Goal: Information Seeking & Learning: Learn about a topic

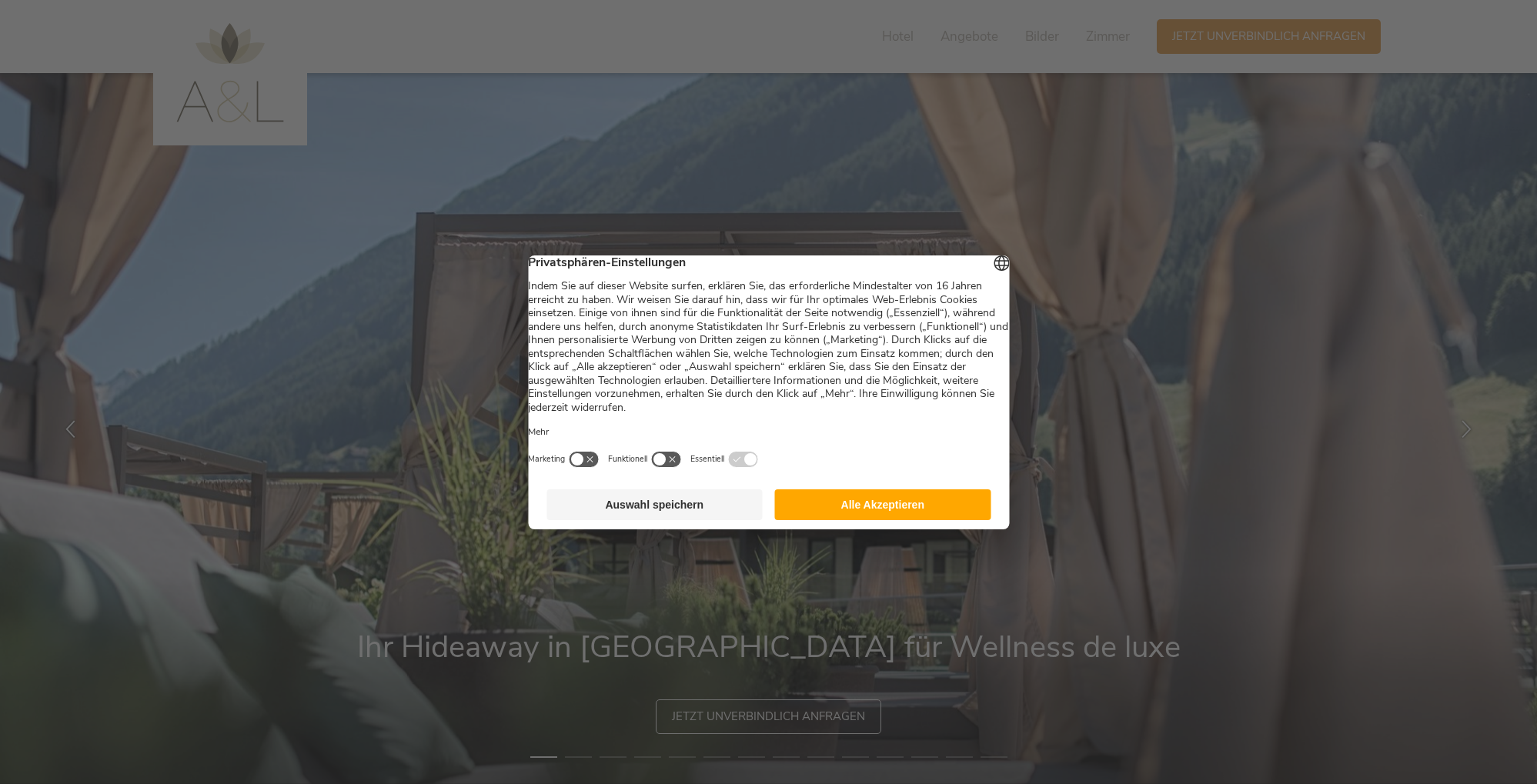
click at [885, 505] on button "Alle Akzeptieren" at bounding box center [883, 505] width 216 height 31
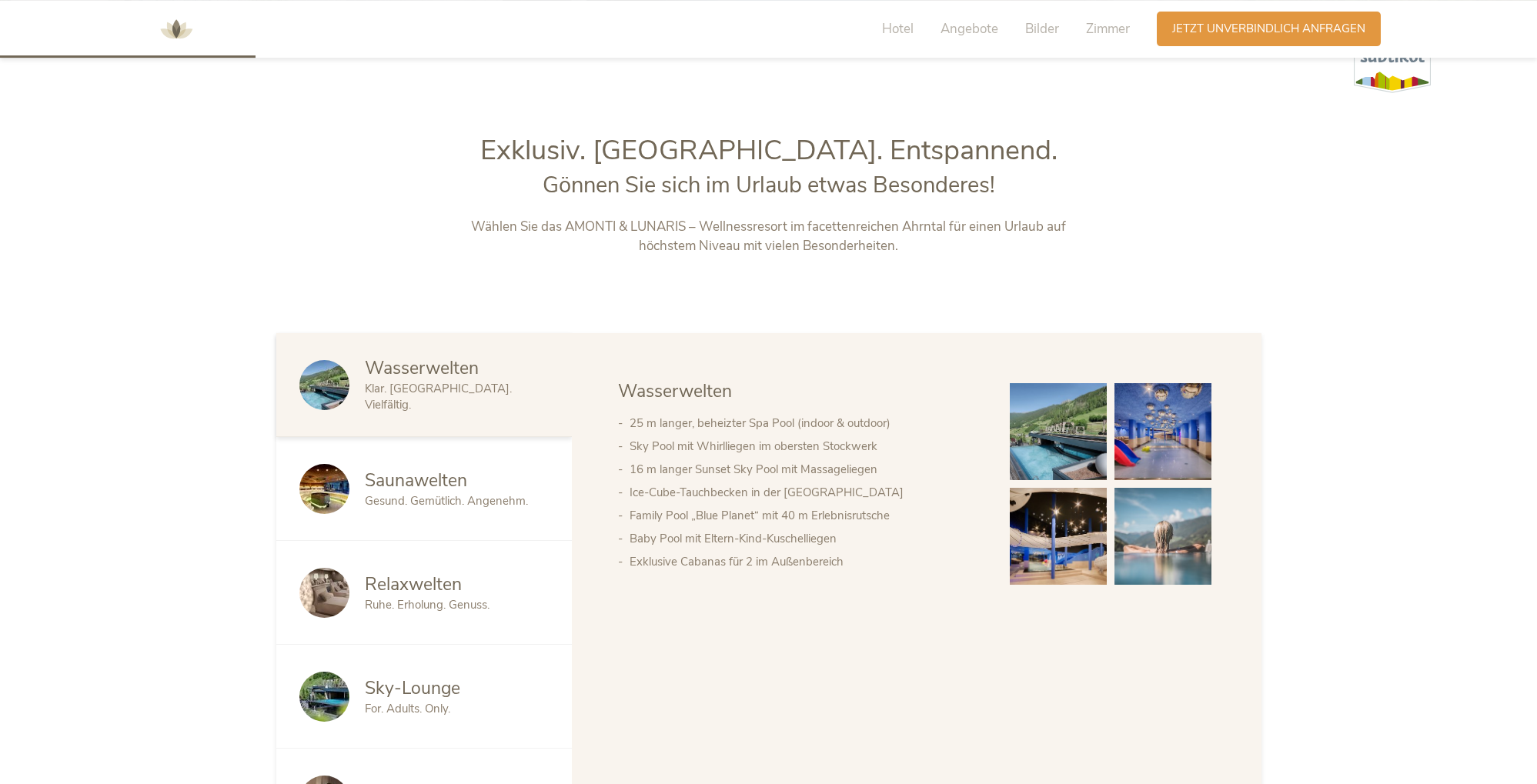
scroll to position [785, 0]
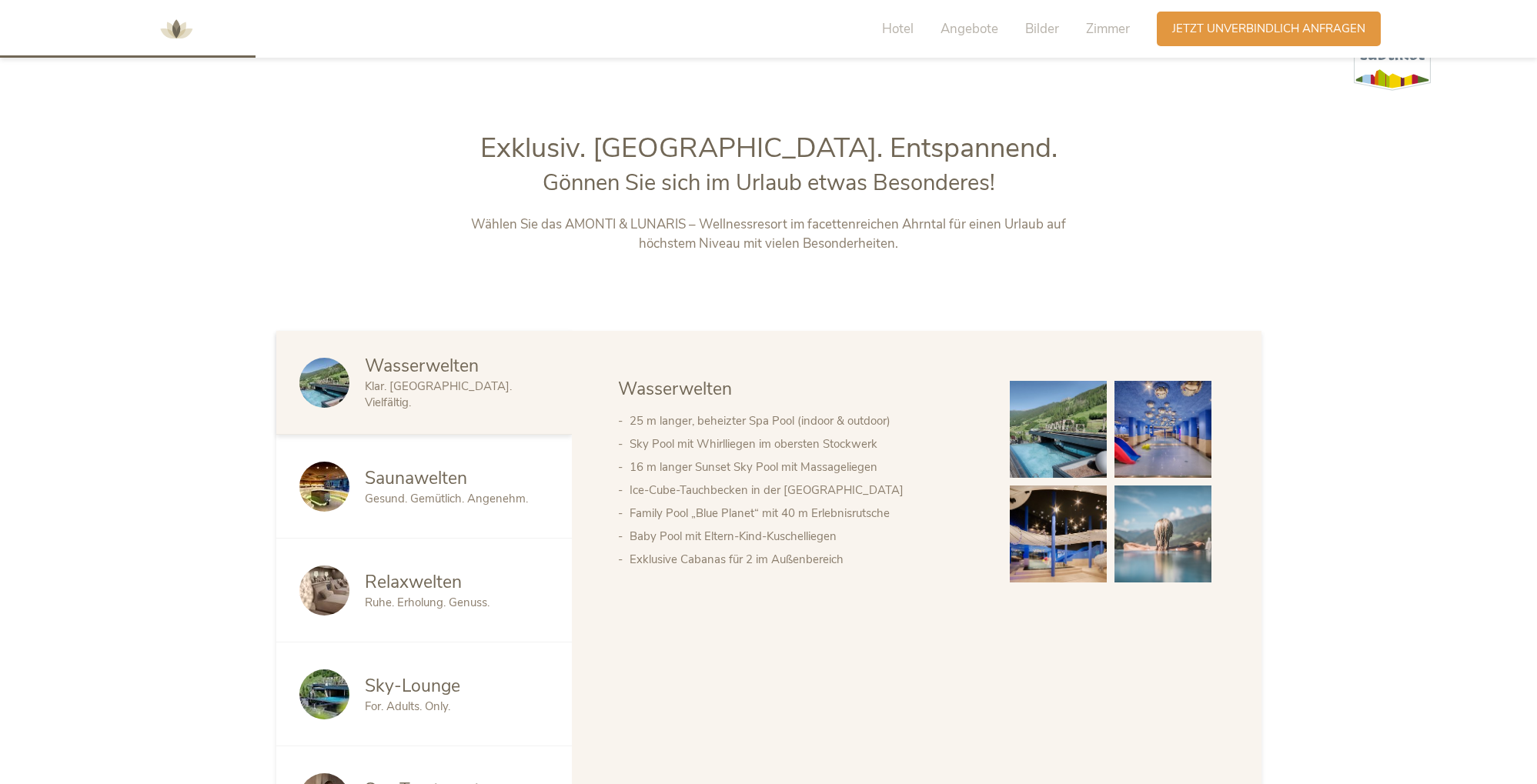
click at [448, 486] on span "Saunawelten" at bounding box center [415, 478] width 102 height 24
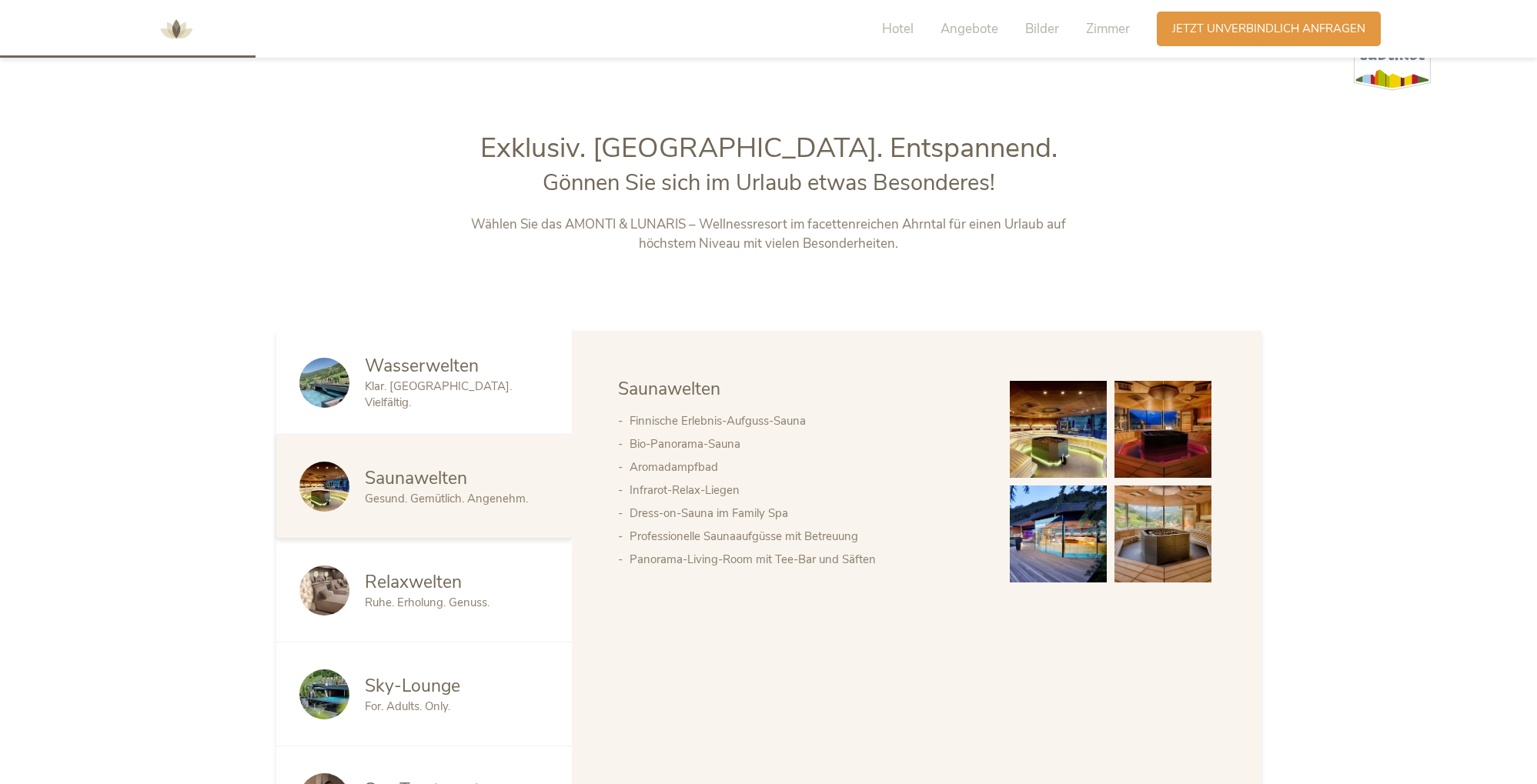
click at [420, 567] on div "Relaxwelten Ruhe. Erholung. Genuss." at bounding box center [424, 590] width 296 height 104
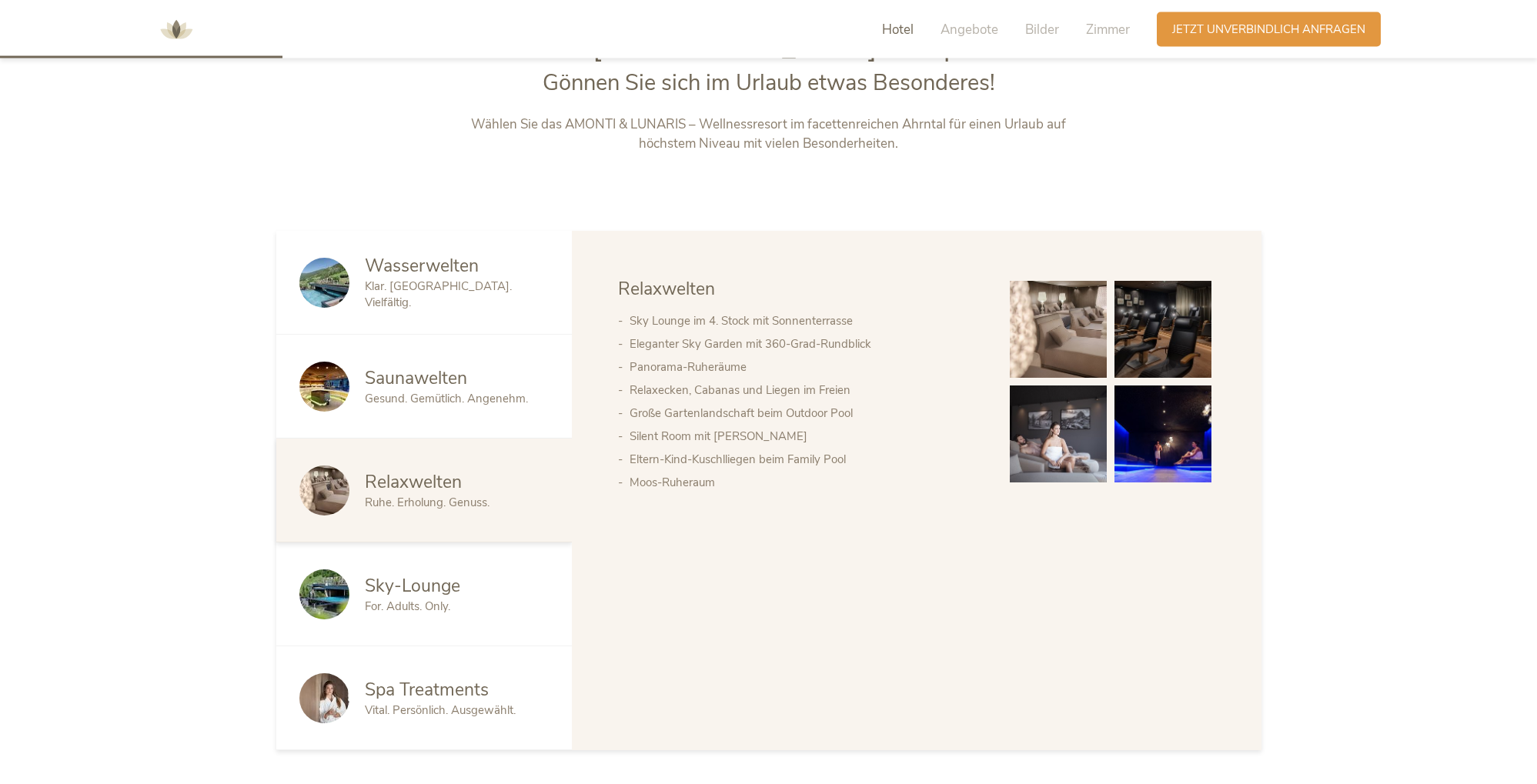
scroll to position [942, 0]
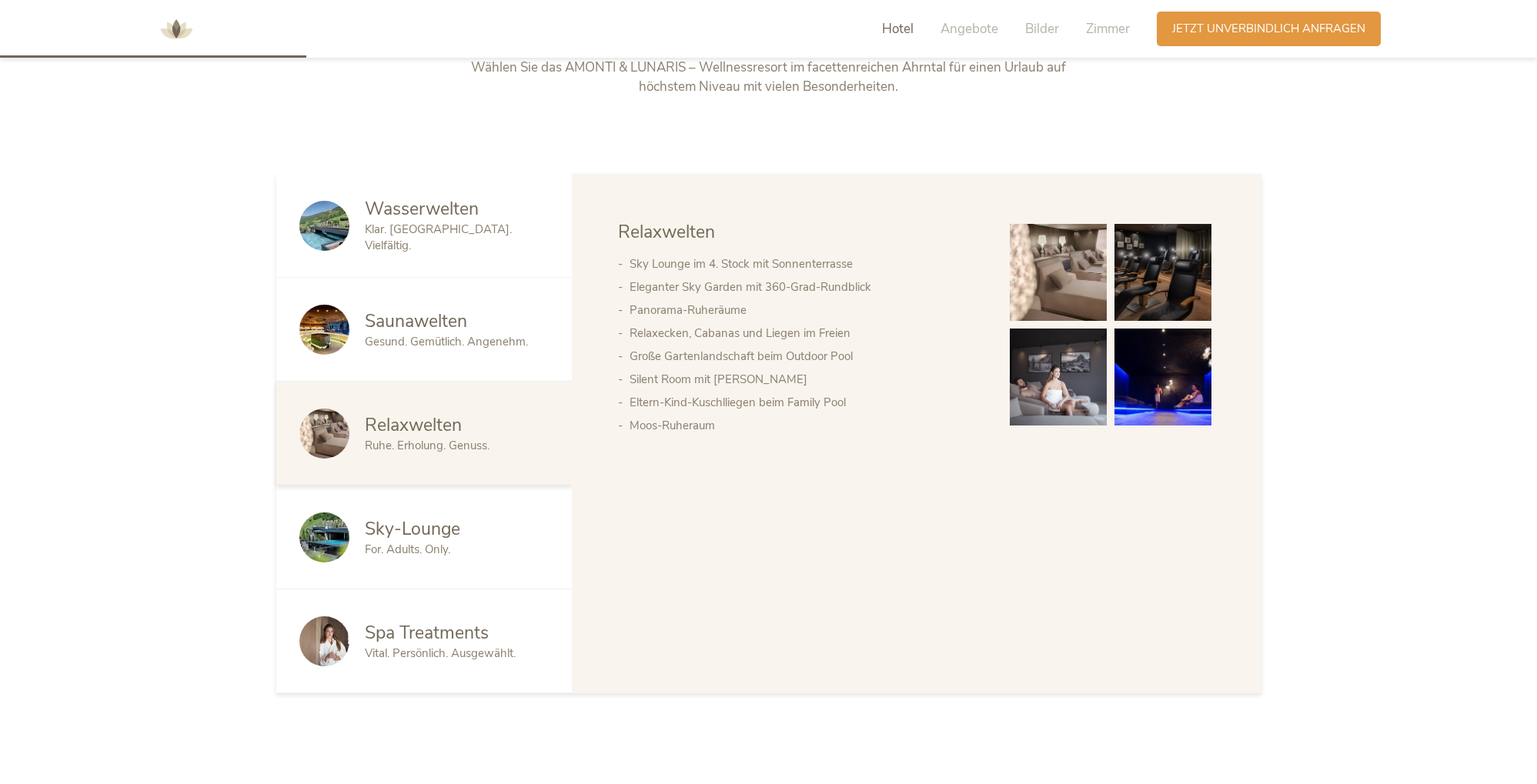
click at [429, 539] on span "Sky-Lounge" at bounding box center [412, 529] width 95 height 24
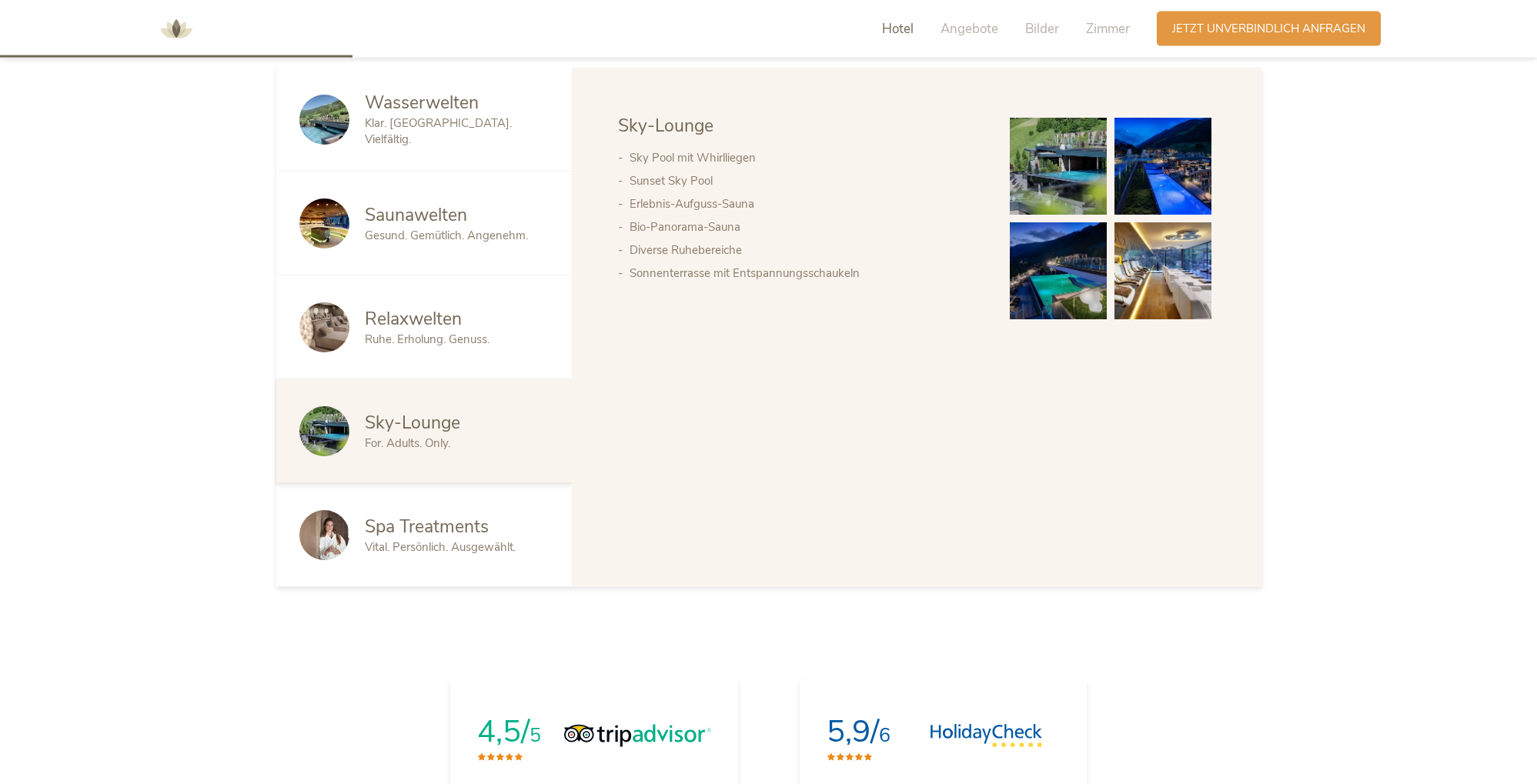
scroll to position [1099, 0]
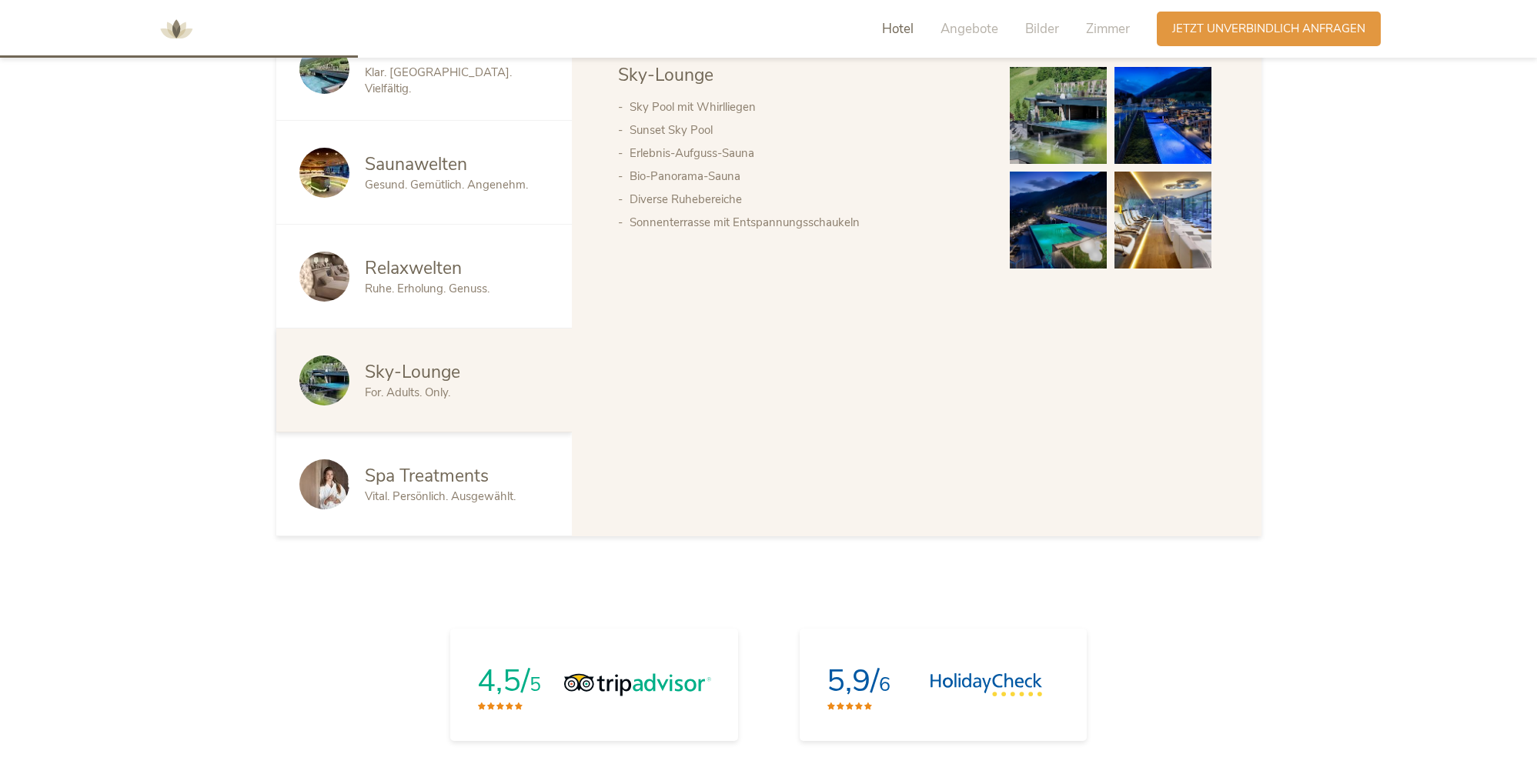
click at [410, 478] on span "Spa Treatments" at bounding box center [426, 476] width 124 height 24
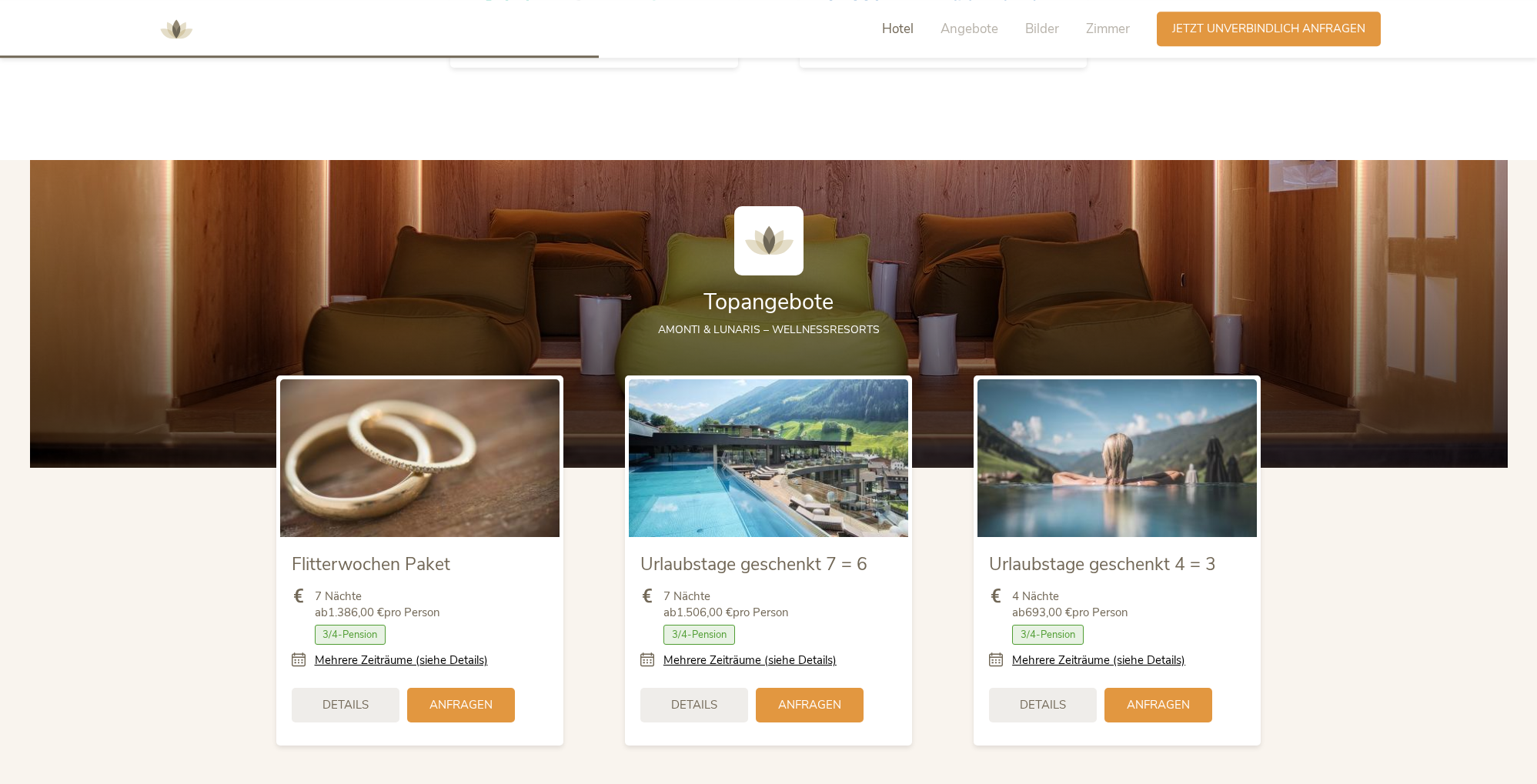
scroll to position [1884, 0]
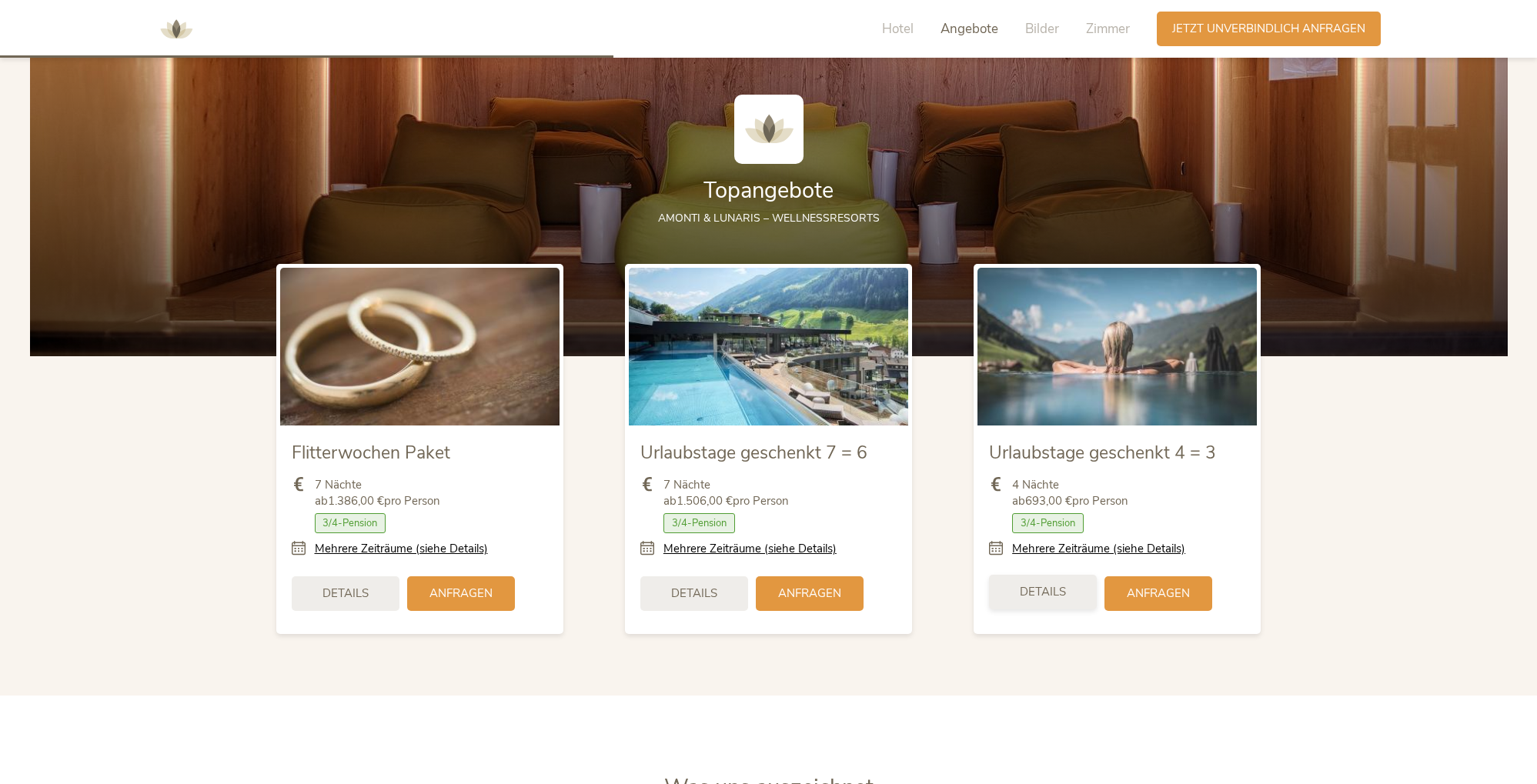
click at [1037, 593] on span "Details" at bounding box center [1043, 592] width 46 height 16
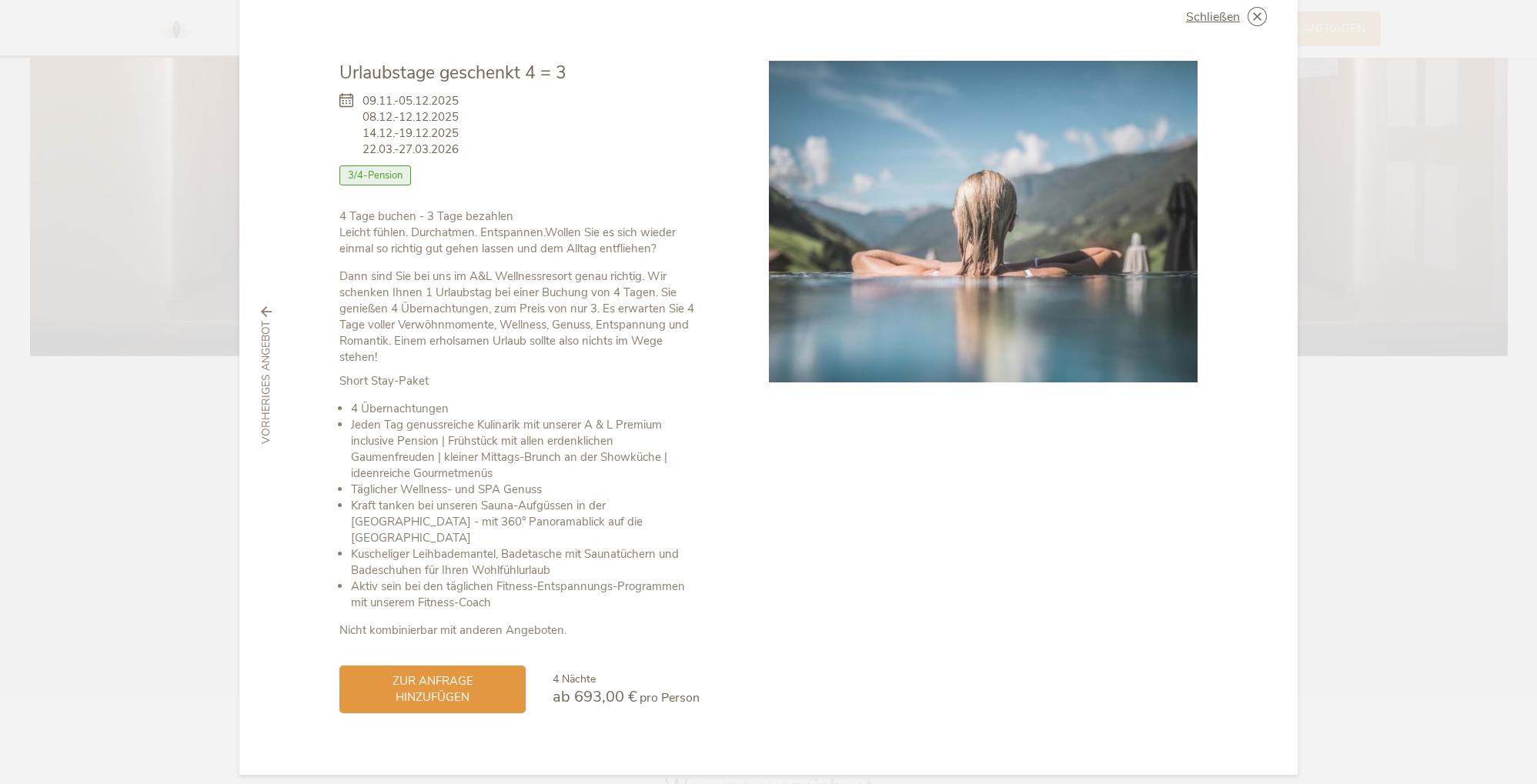
scroll to position [0, 0]
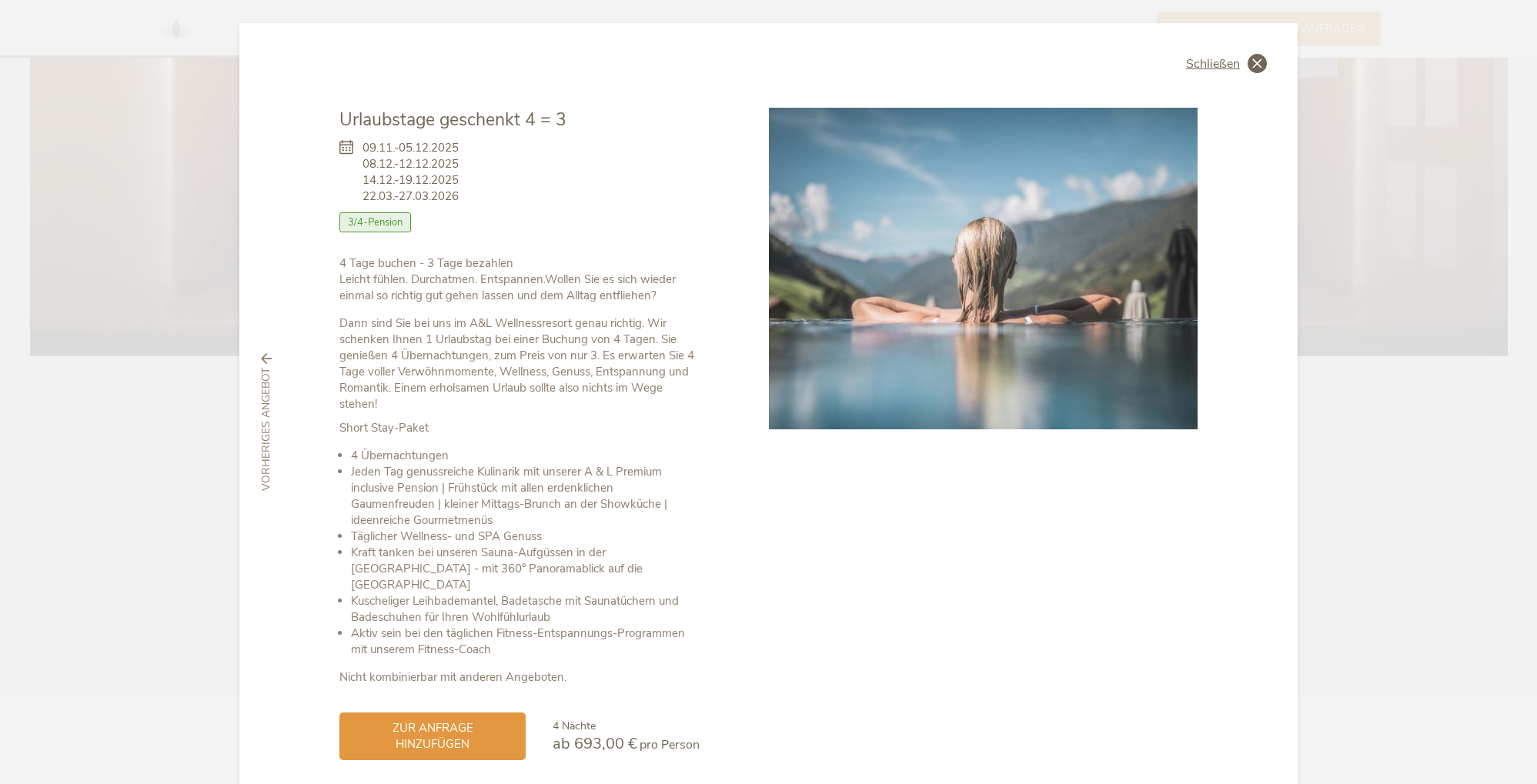
click at [1202, 70] on span "Schließen" at bounding box center [1213, 64] width 54 height 12
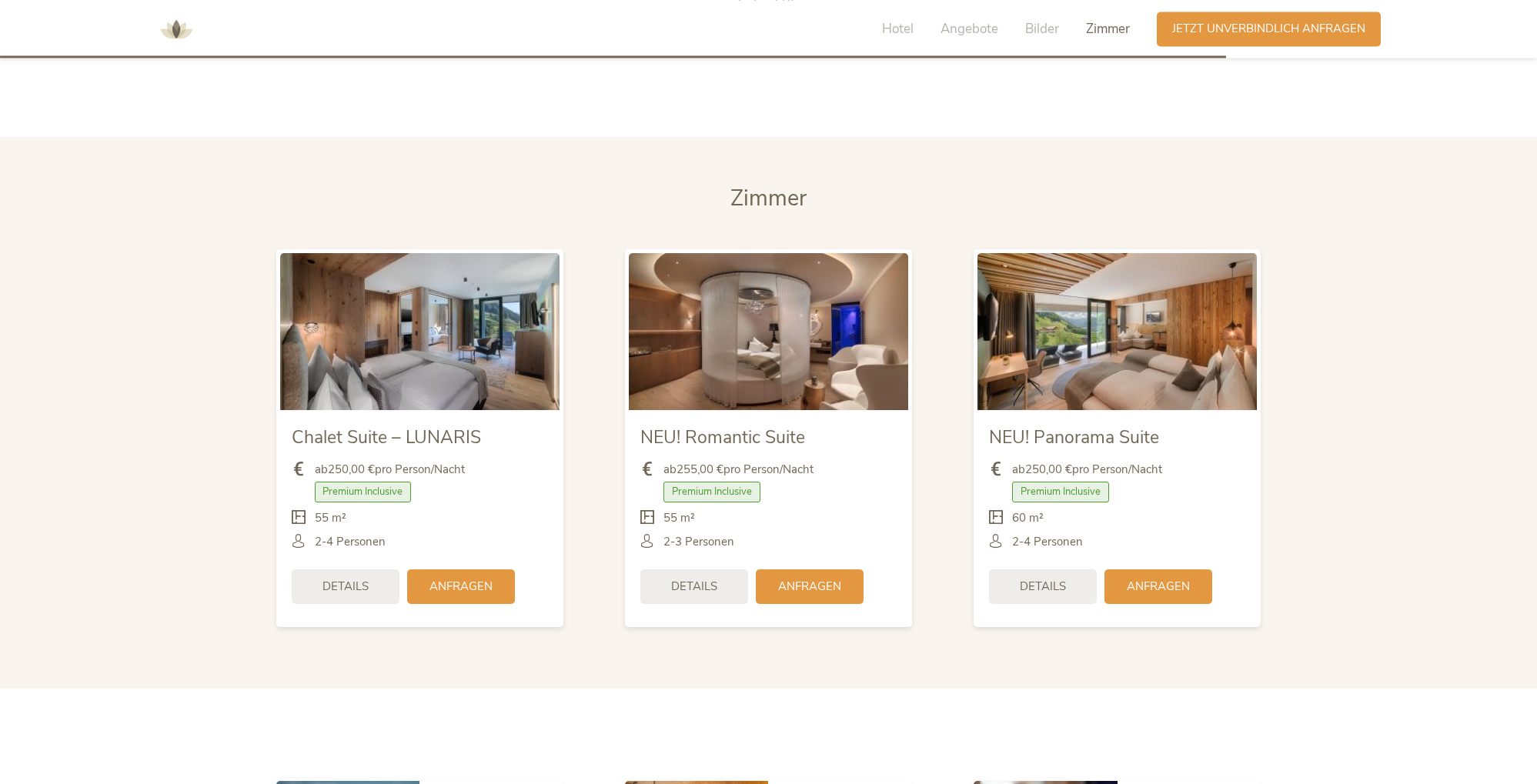
scroll to position [3768, 0]
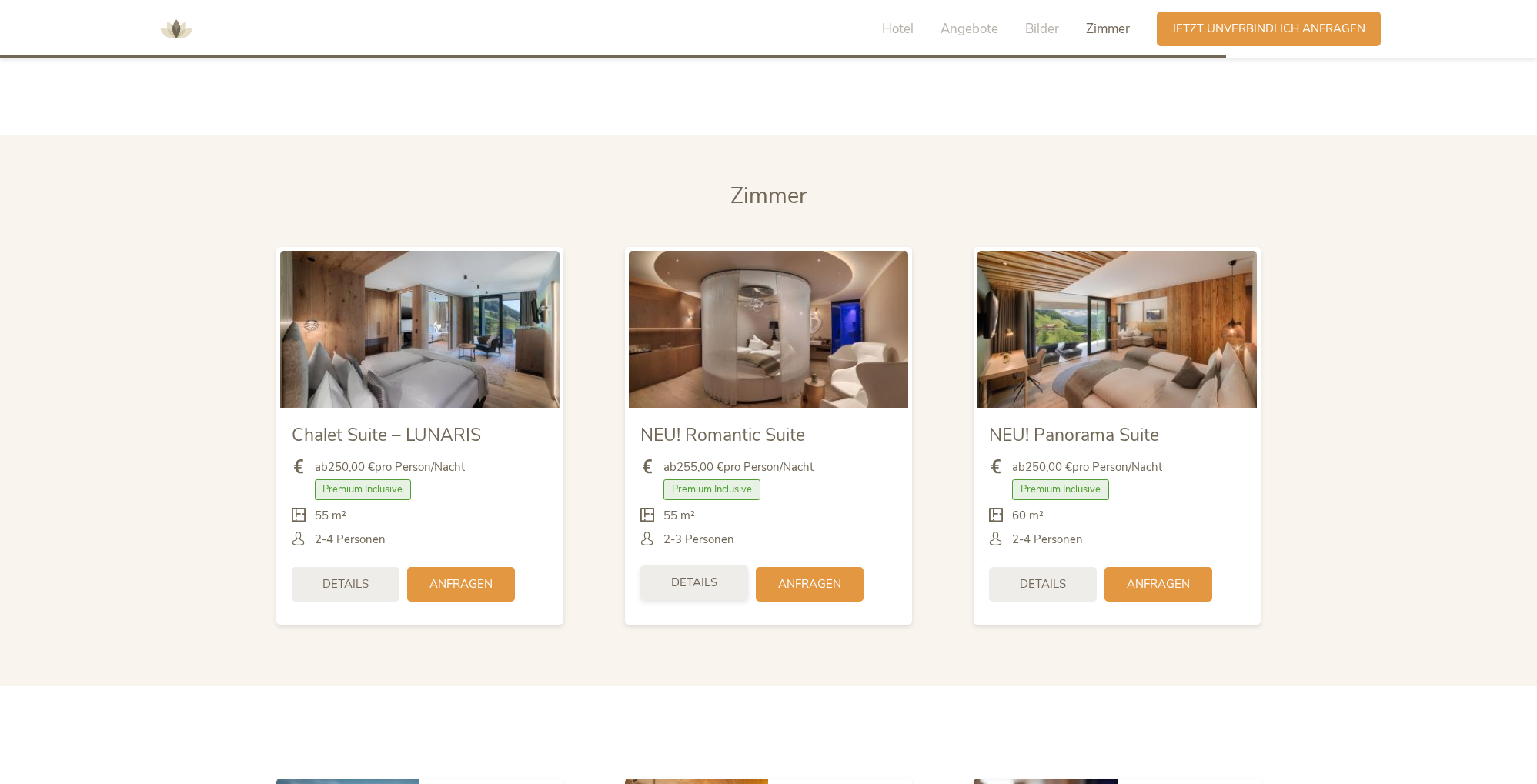
click at [697, 593] on div "Details" at bounding box center [695, 583] width 108 height 35
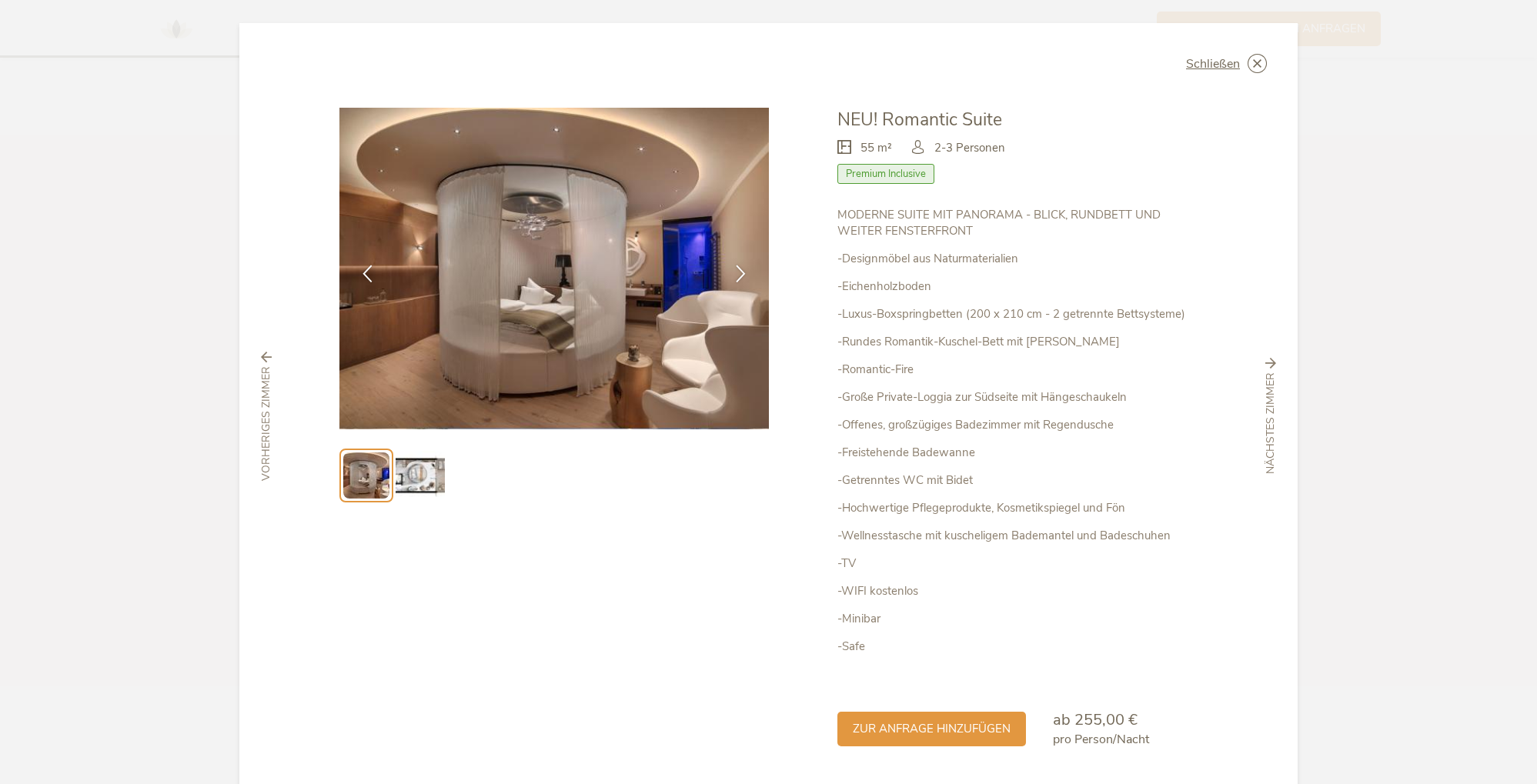
click at [419, 483] on img at bounding box center [419, 475] width 49 height 49
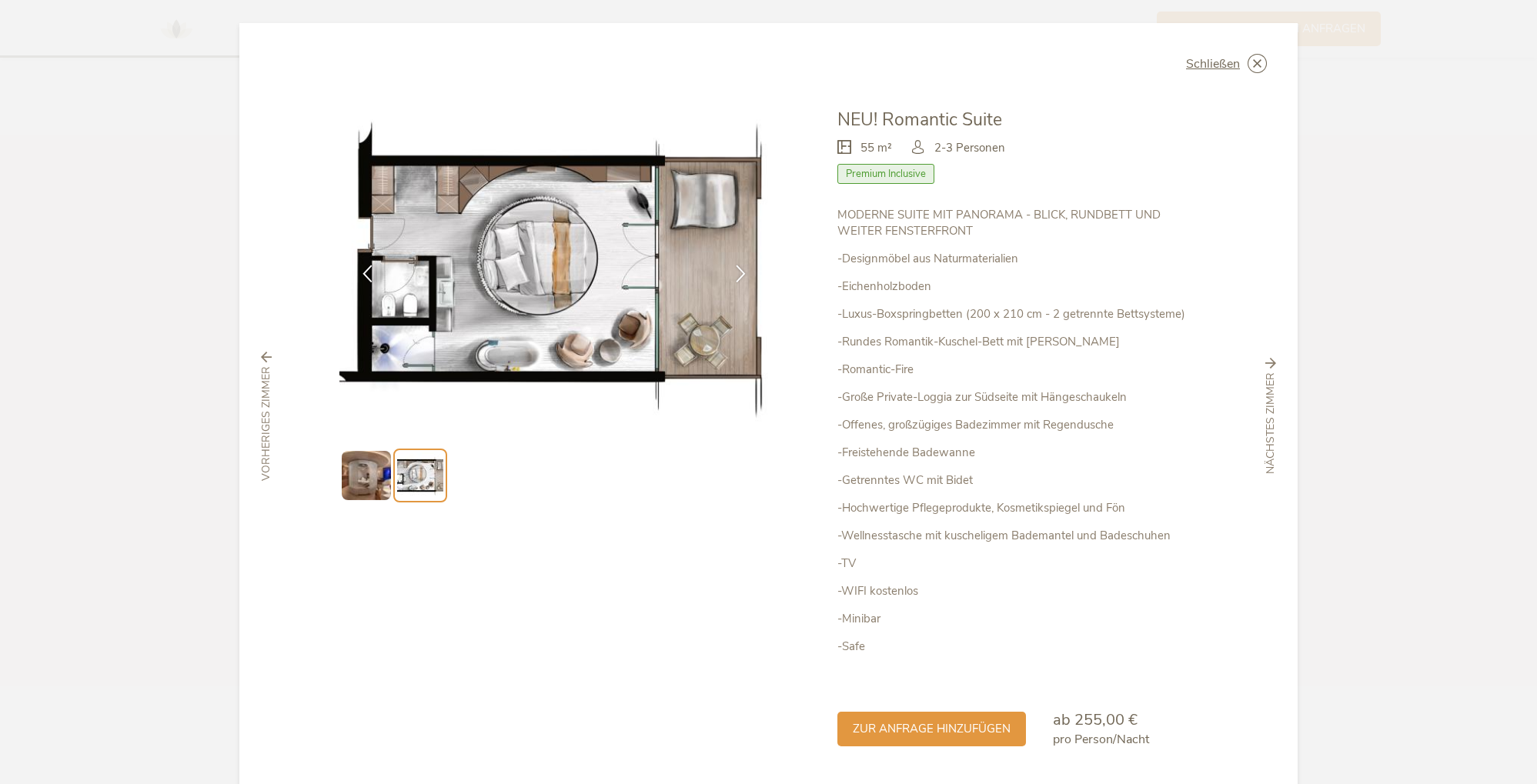
click at [369, 479] on img at bounding box center [366, 475] width 49 height 49
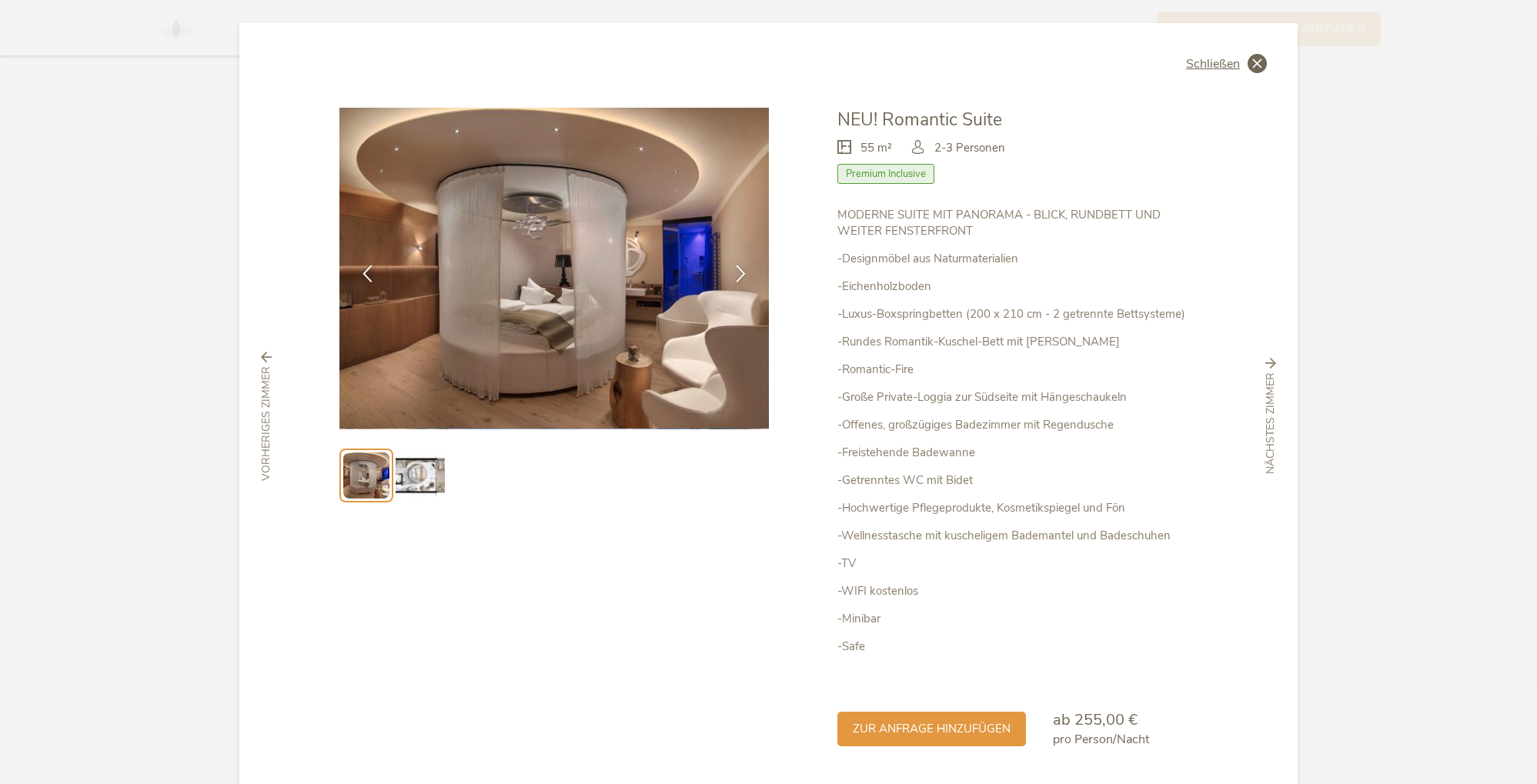
click at [1224, 68] on span "Schließen" at bounding box center [1213, 64] width 54 height 12
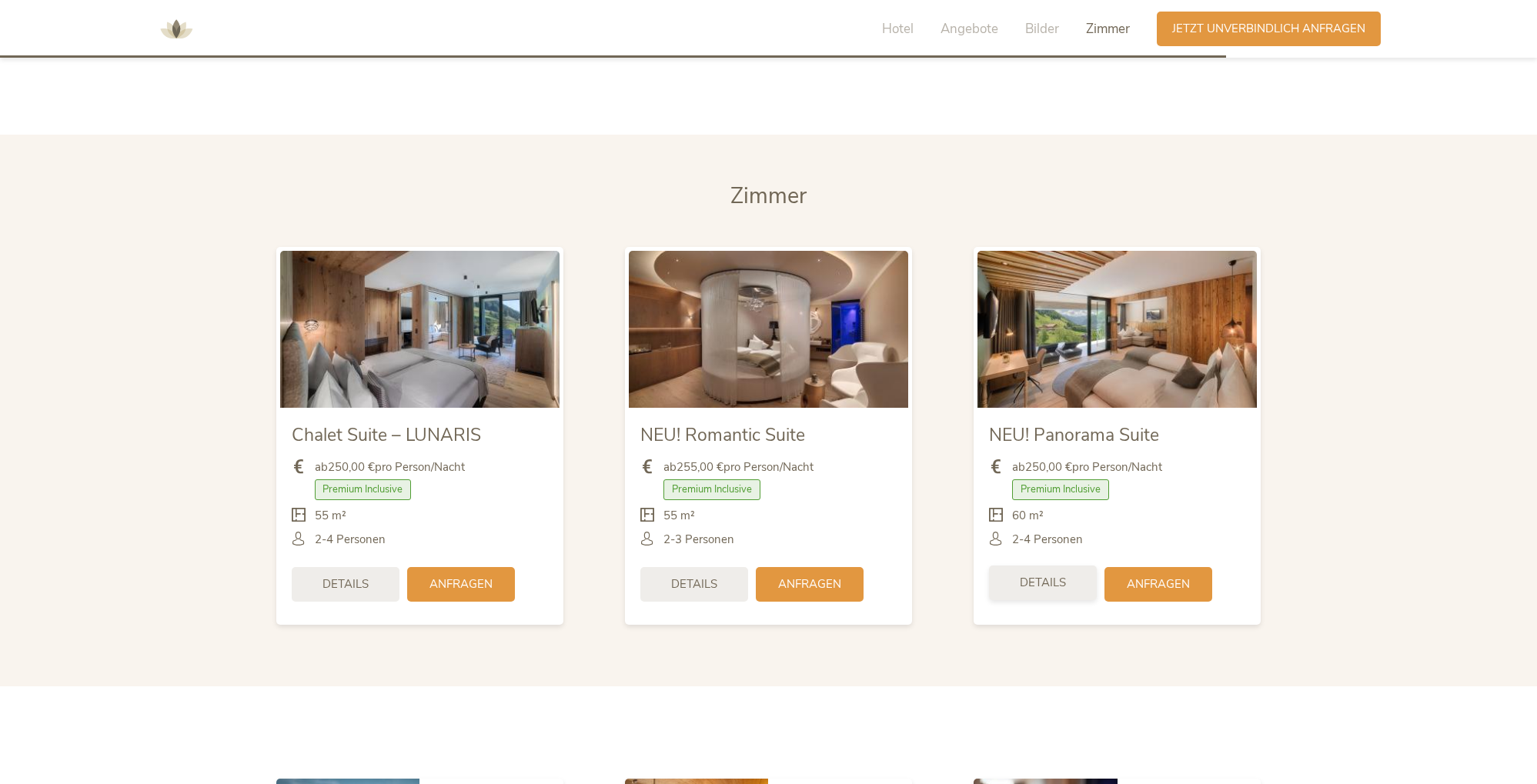
click at [1040, 591] on div "Details" at bounding box center [1043, 583] width 108 height 35
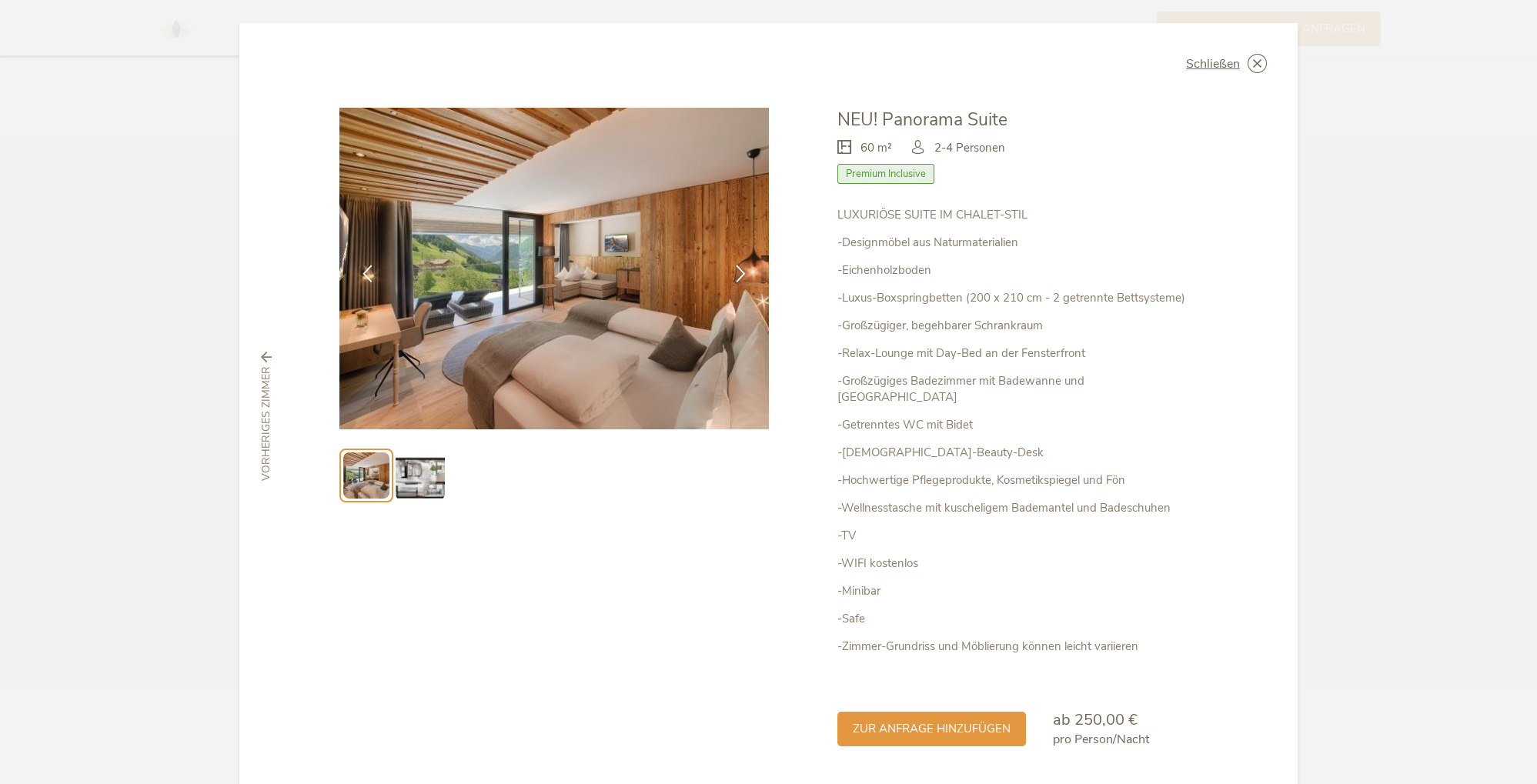
click at [434, 477] on img at bounding box center [419, 475] width 49 height 49
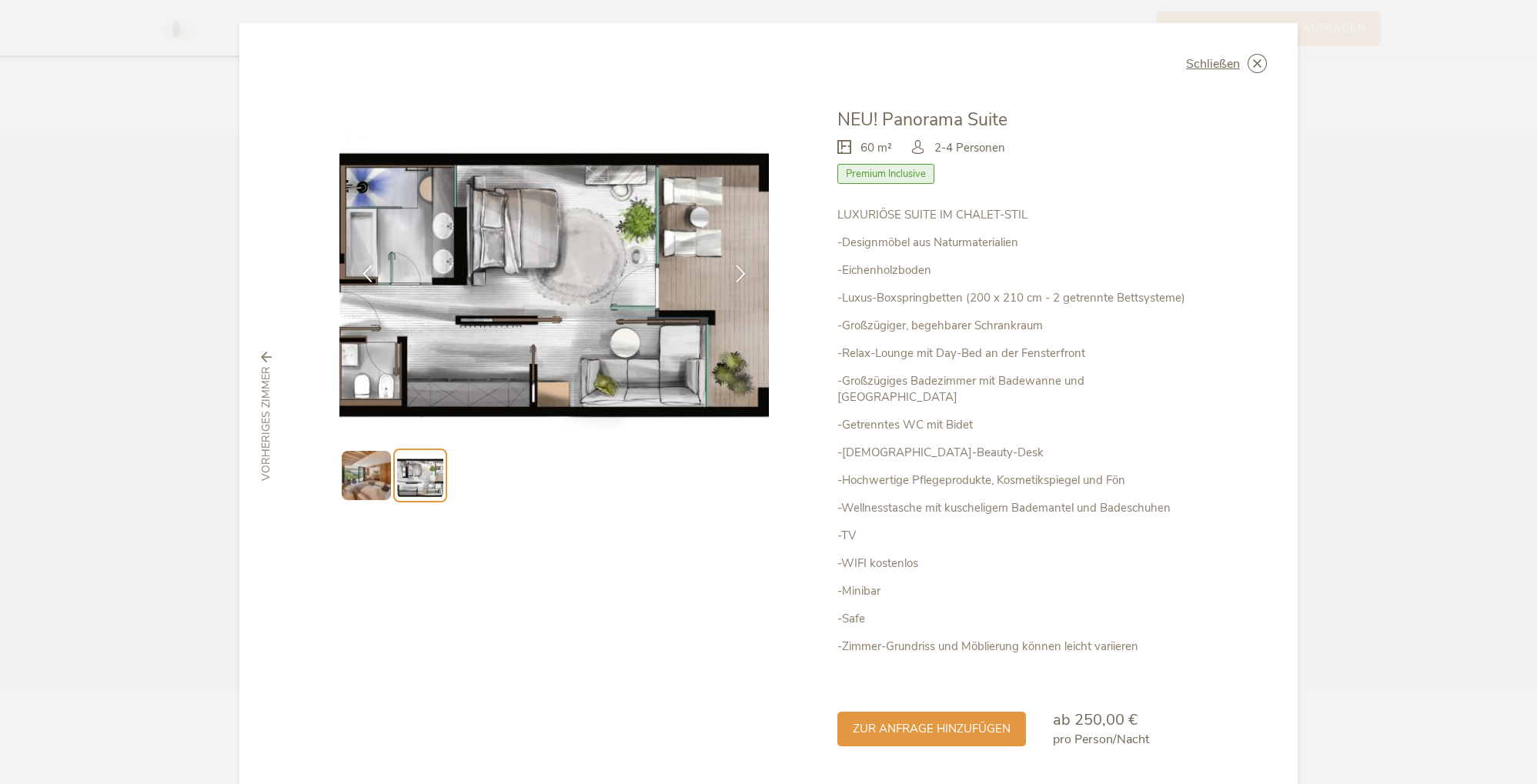
click at [379, 465] on img at bounding box center [366, 475] width 49 height 49
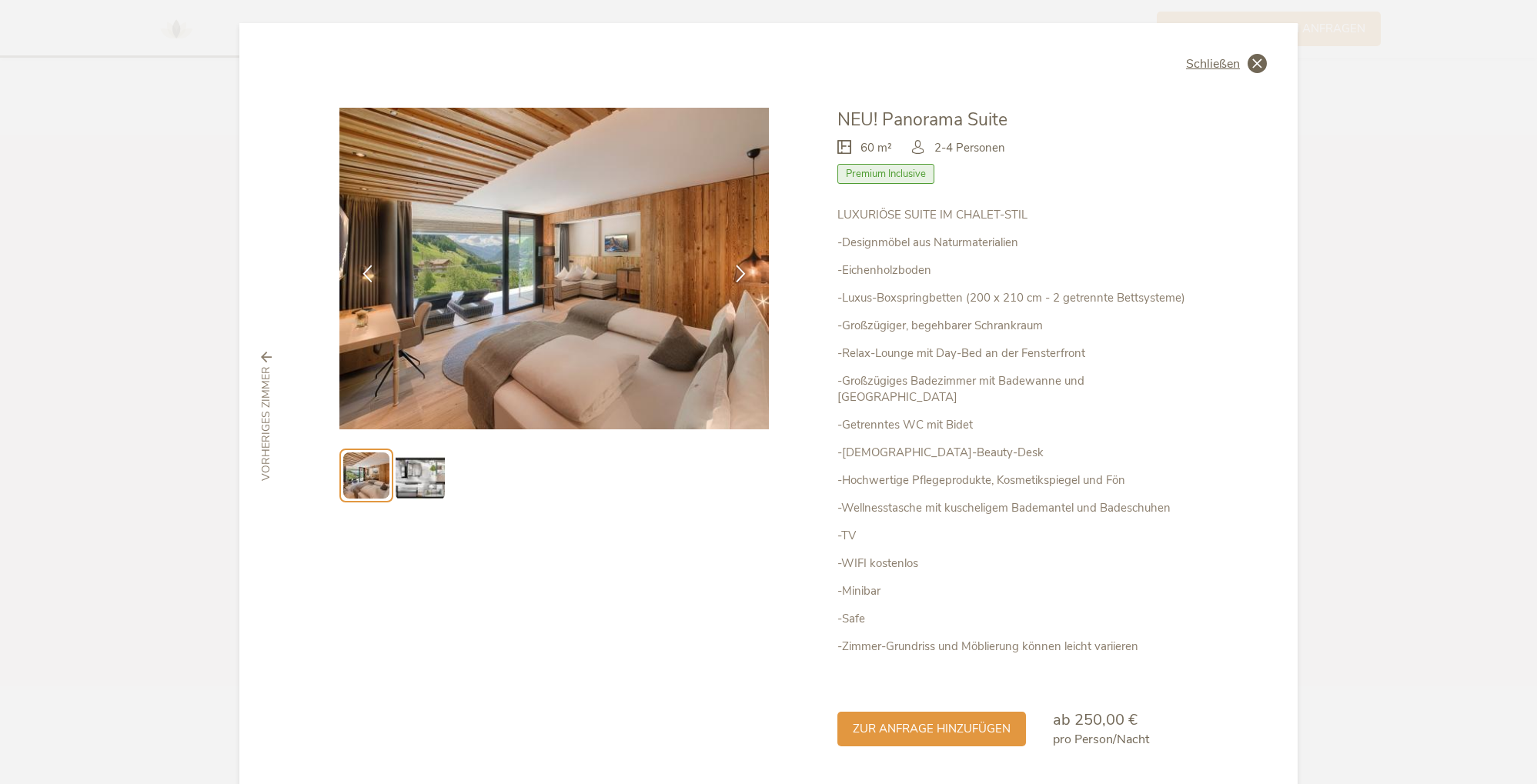
click at [1217, 60] on span "Schließen" at bounding box center [1213, 64] width 54 height 12
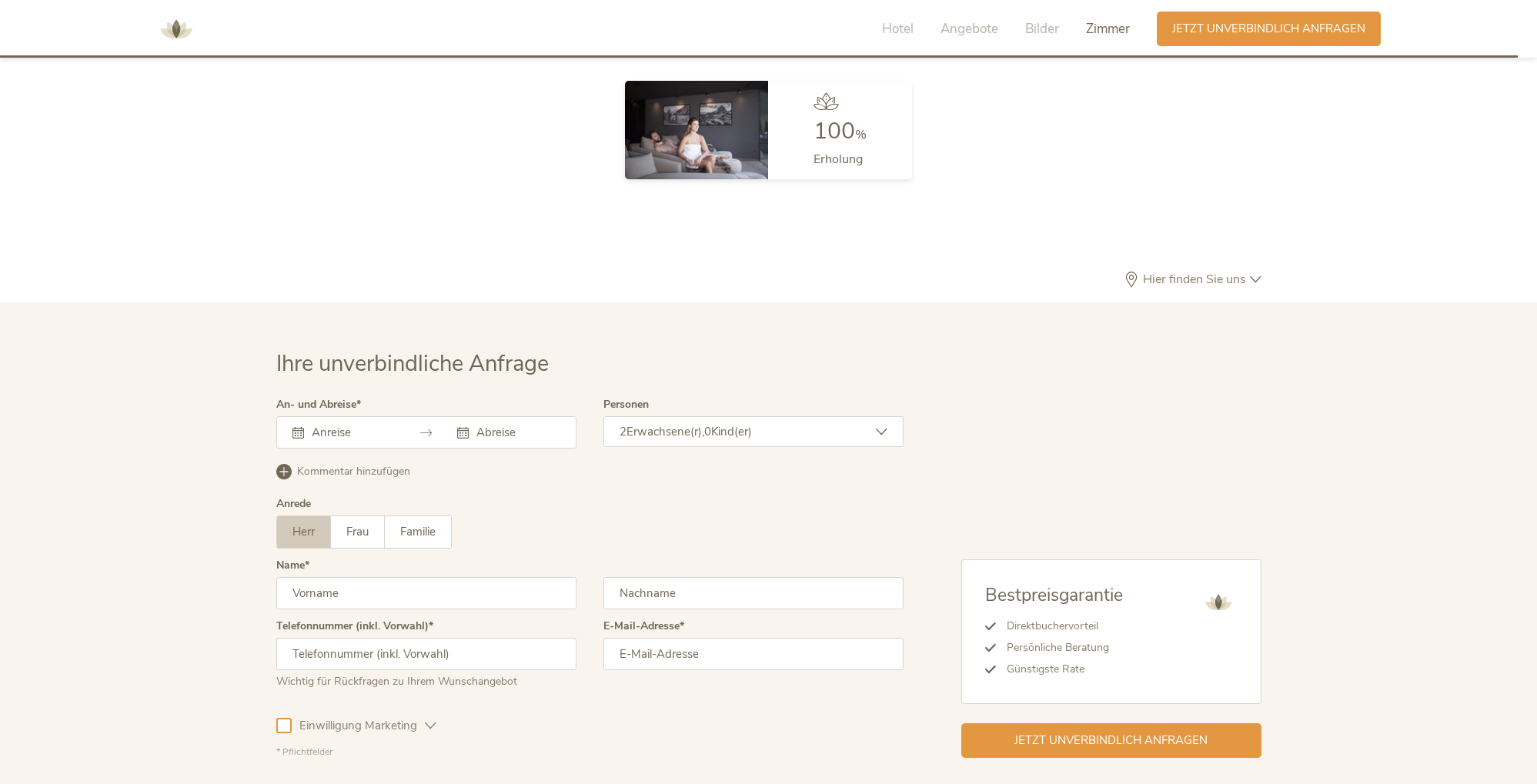
scroll to position [4722, 0]
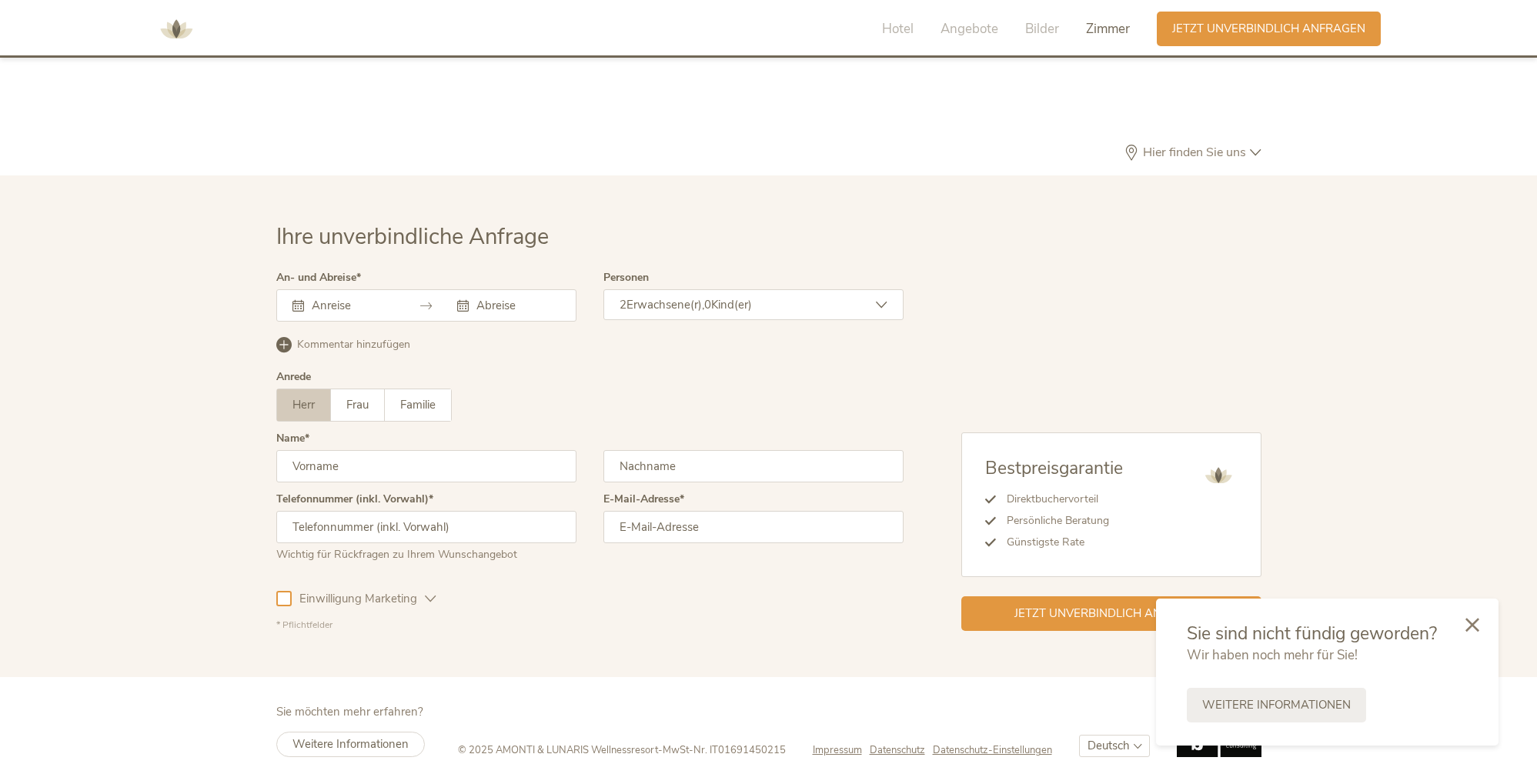
click at [833, 750] on span "Impressum" at bounding box center [837, 750] width 49 height 14
